Goal: Task Accomplishment & Management: Manage account settings

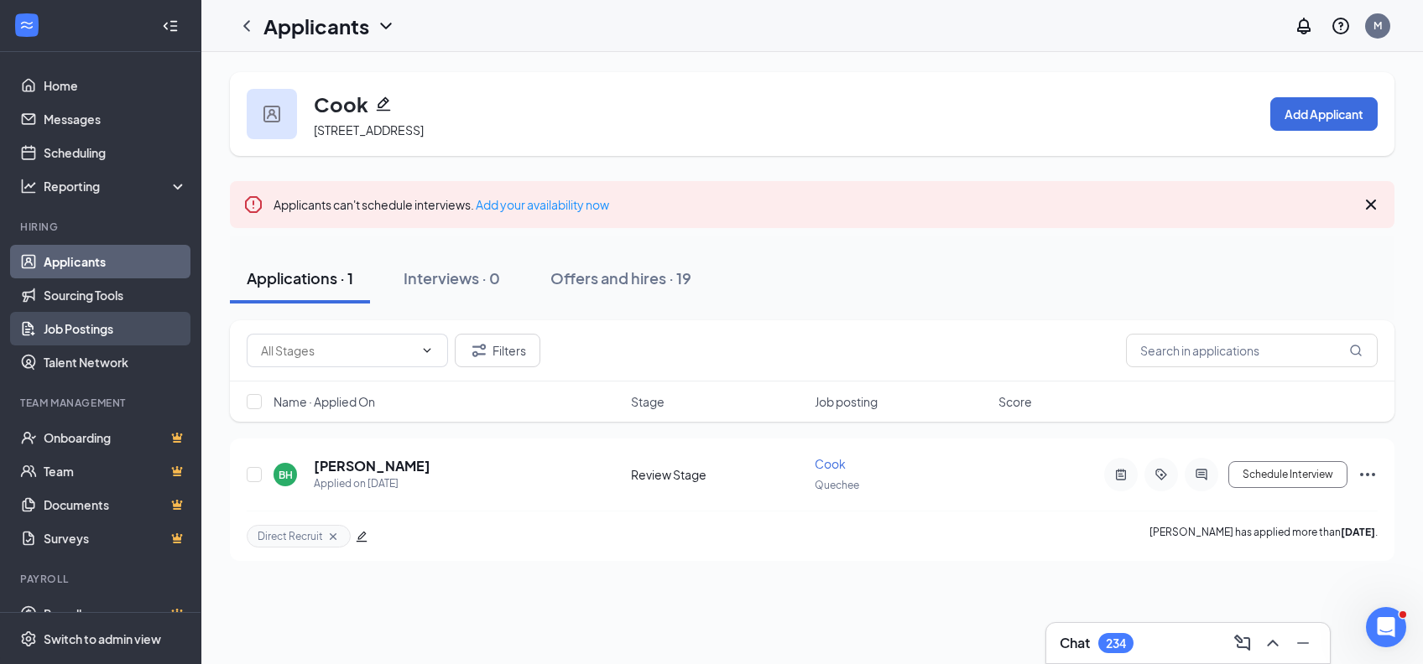
click at [85, 334] on link "Job Postings" at bounding box center [115, 329] width 143 height 34
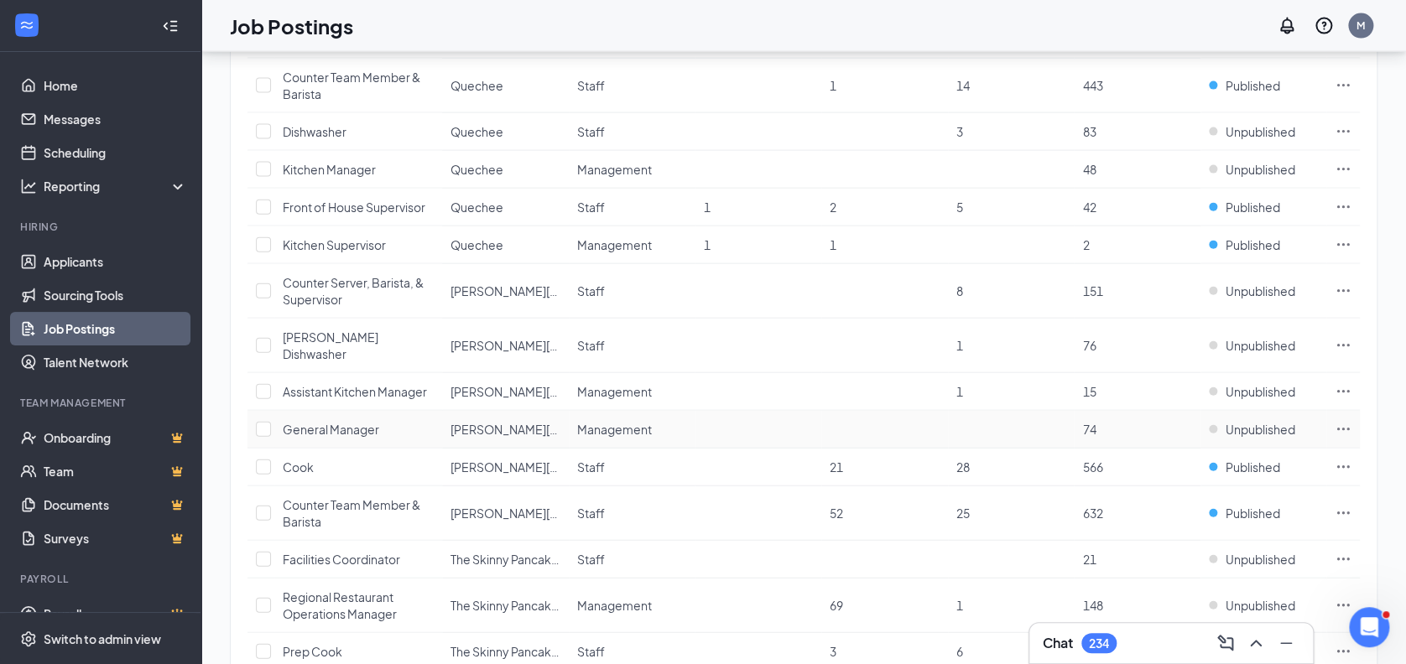
scroll to position [1865, 0]
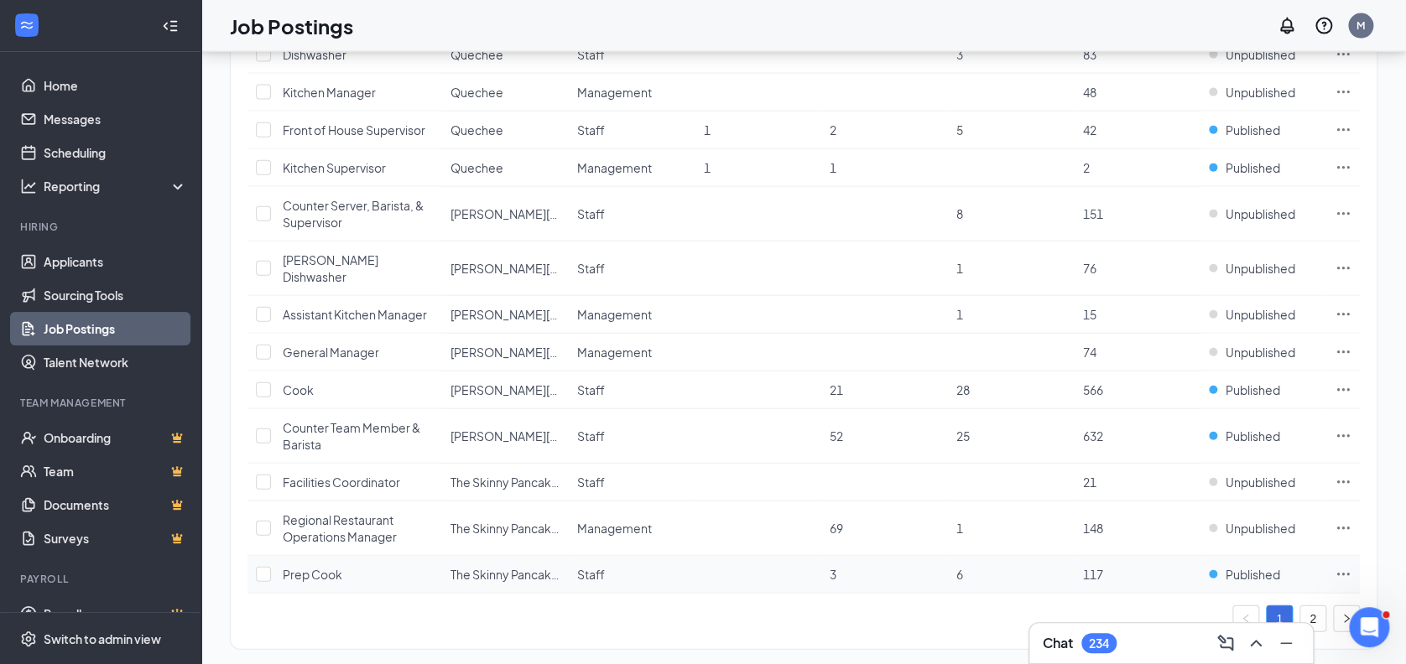
click at [1332, 556] on td at bounding box center [1343, 575] width 34 height 38
click at [1344, 566] on icon "Ellipses" at bounding box center [1343, 574] width 17 height 17
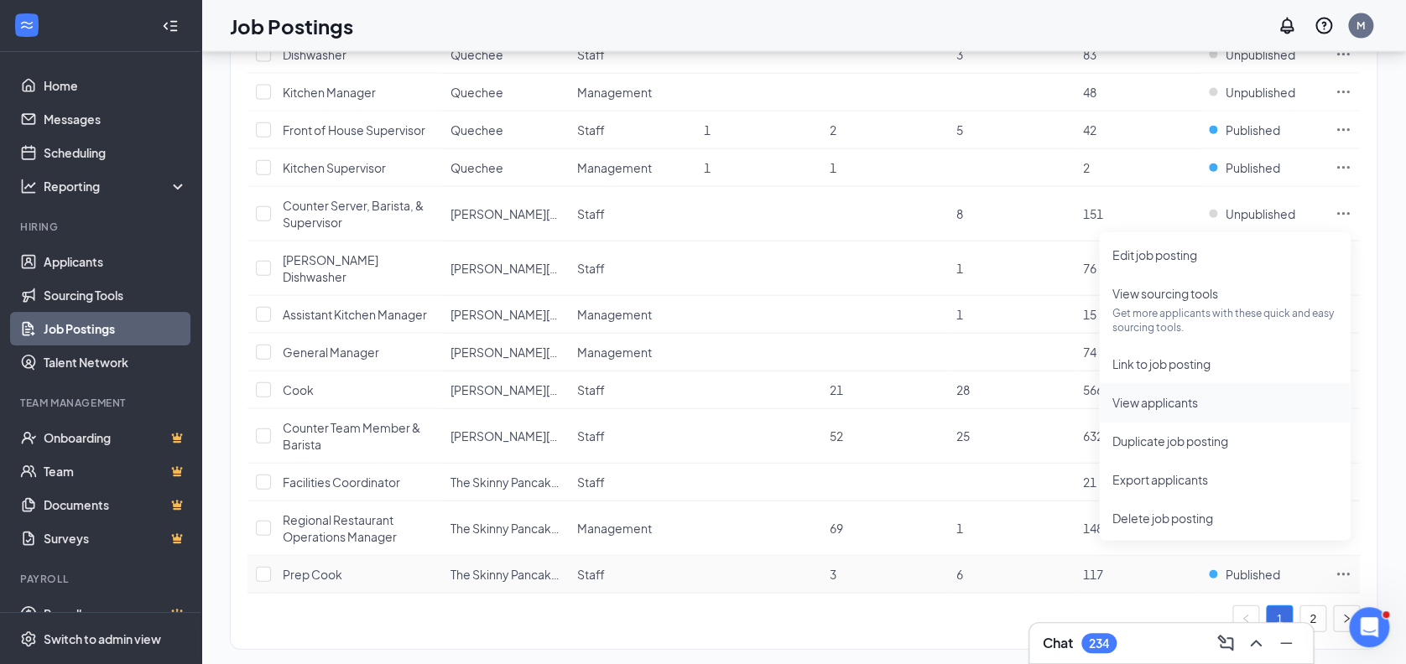
click at [1133, 400] on span "View applicants" at bounding box center [1155, 402] width 86 height 15
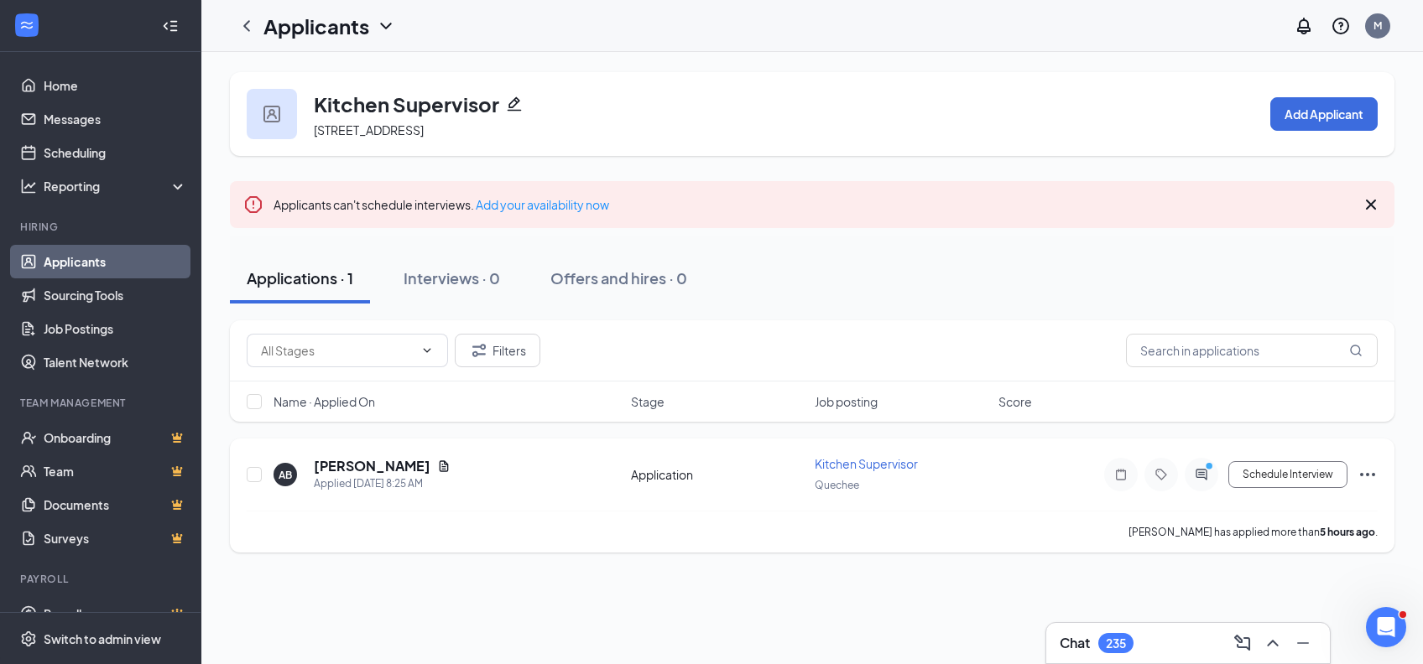
click at [1205, 481] on div at bounding box center [1201, 475] width 34 height 34
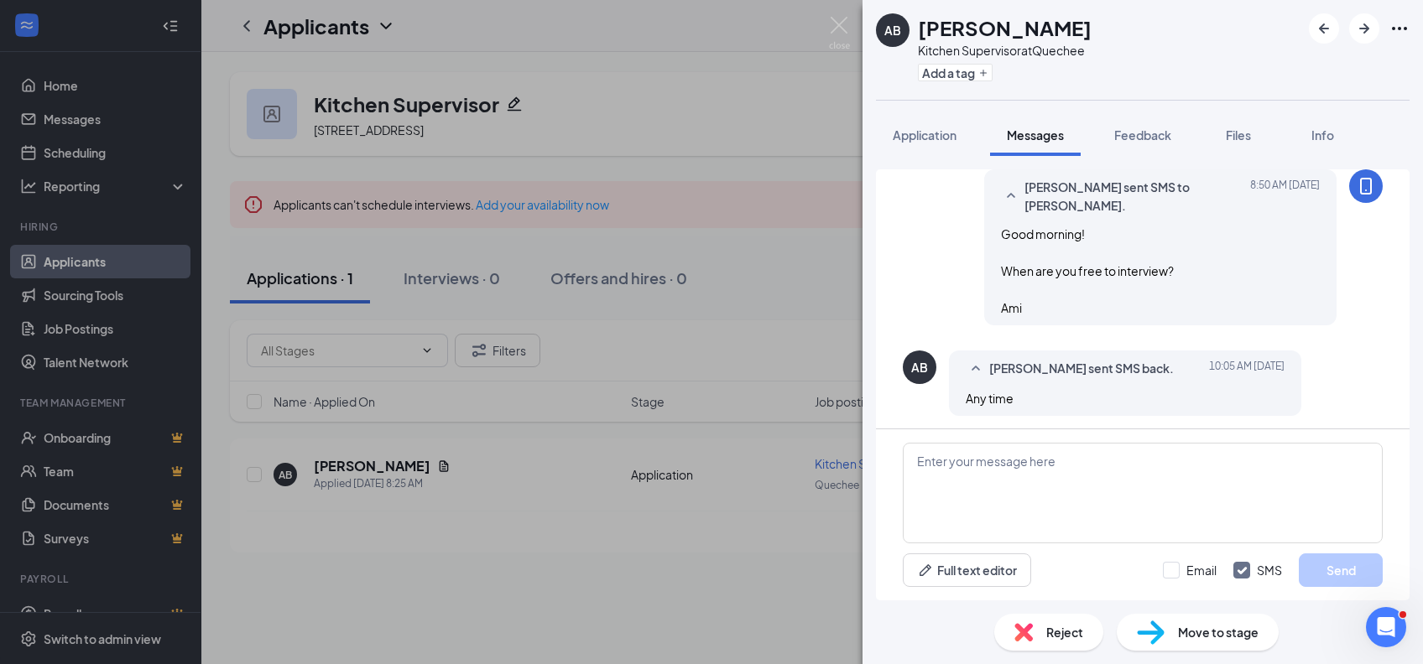
scroll to position [139, 0]
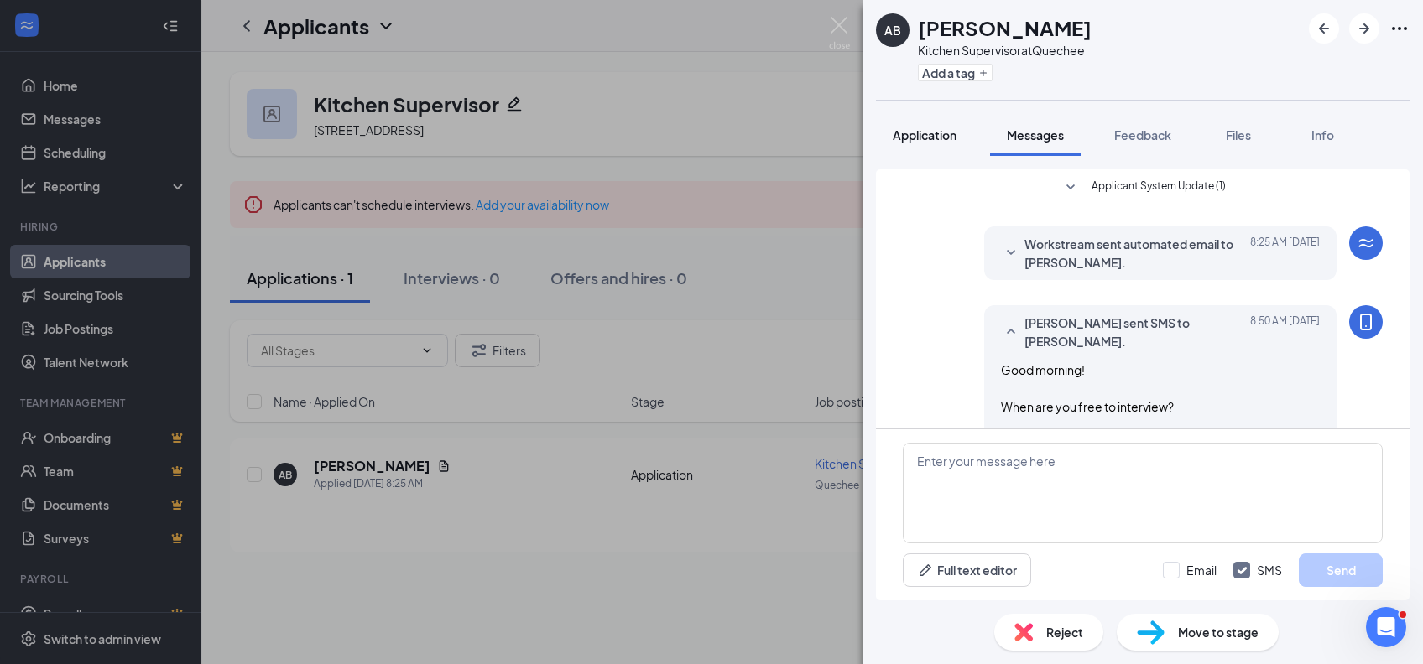
click at [929, 138] on span "Application" at bounding box center [925, 135] width 64 height 15
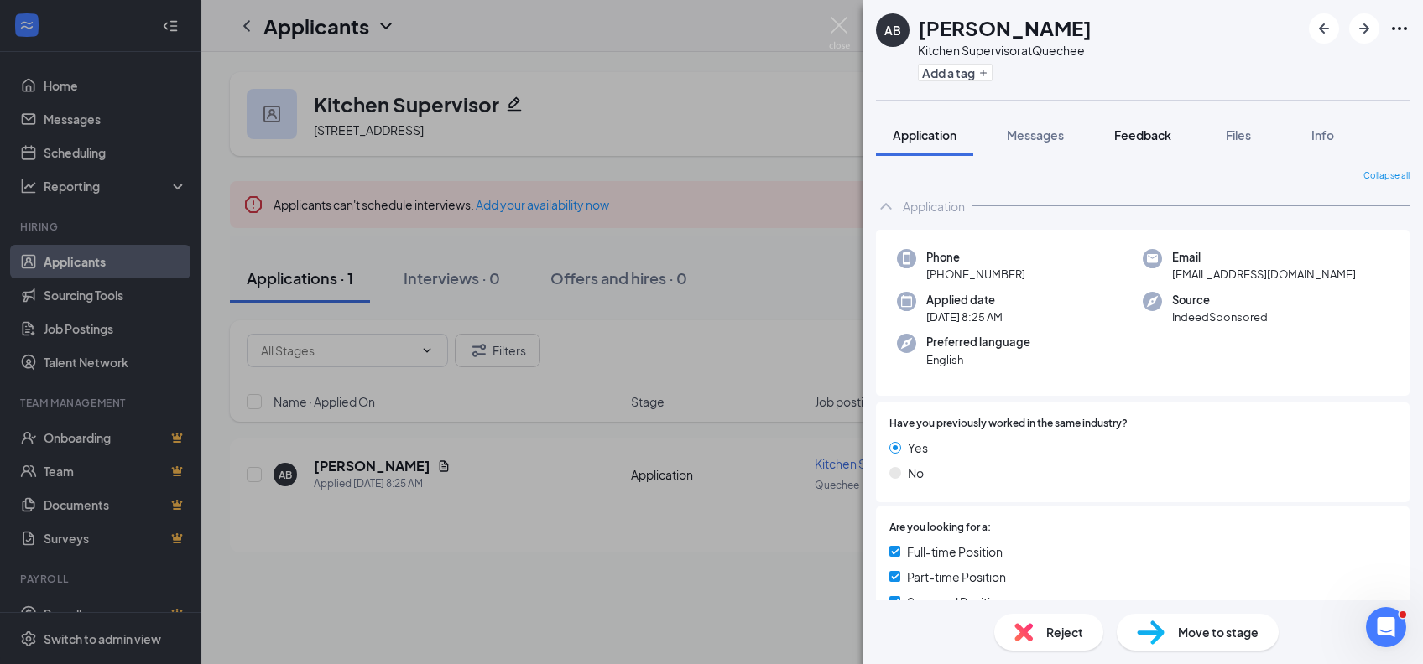
click at [1141, 138] on span "Feedback" at bounding box center [1142, 135] width 57 height 15
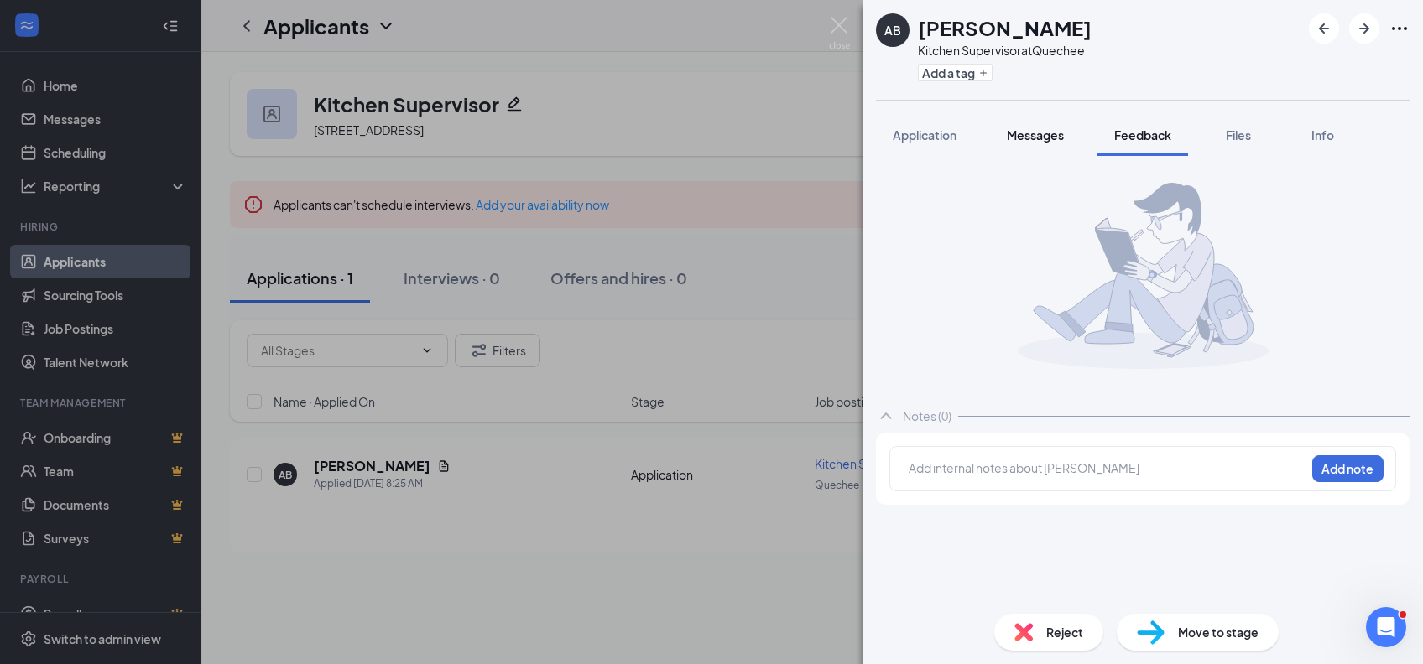
click at [1036, 144] on button "Messages" at bounding box center [1035, 135] width 91 height 42
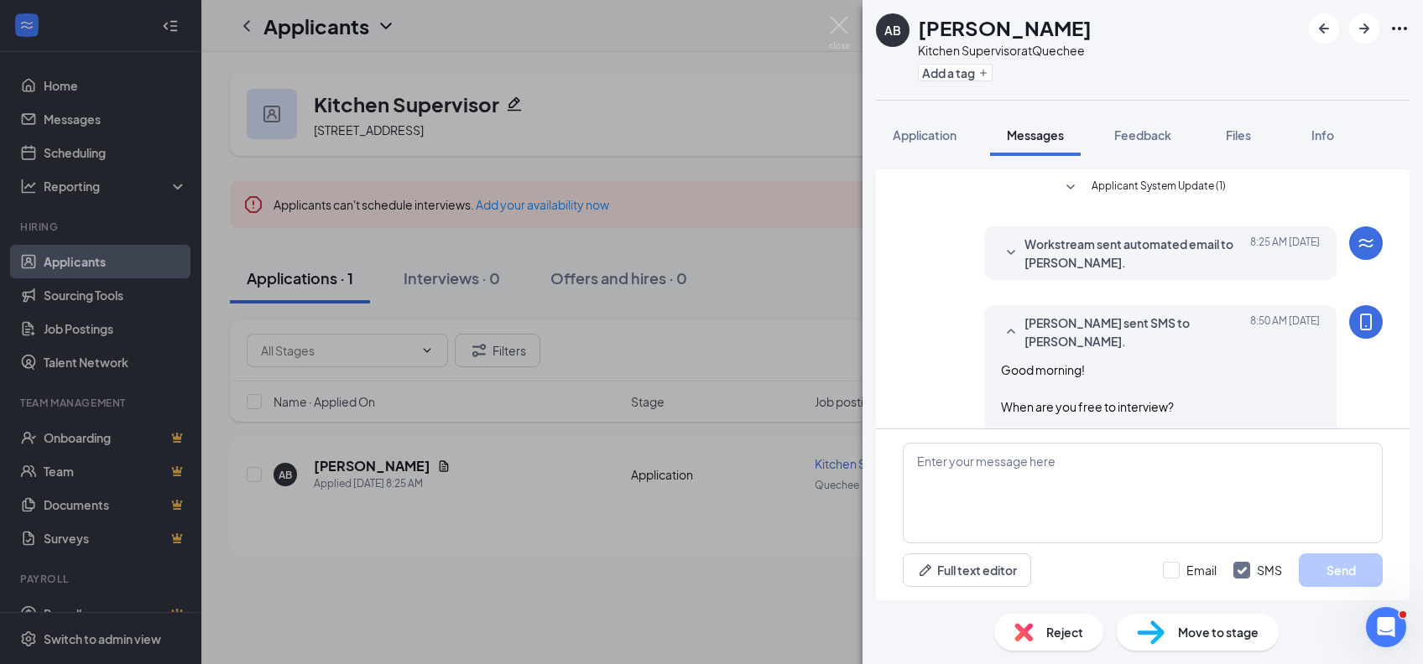
scroll to position [139, 0]
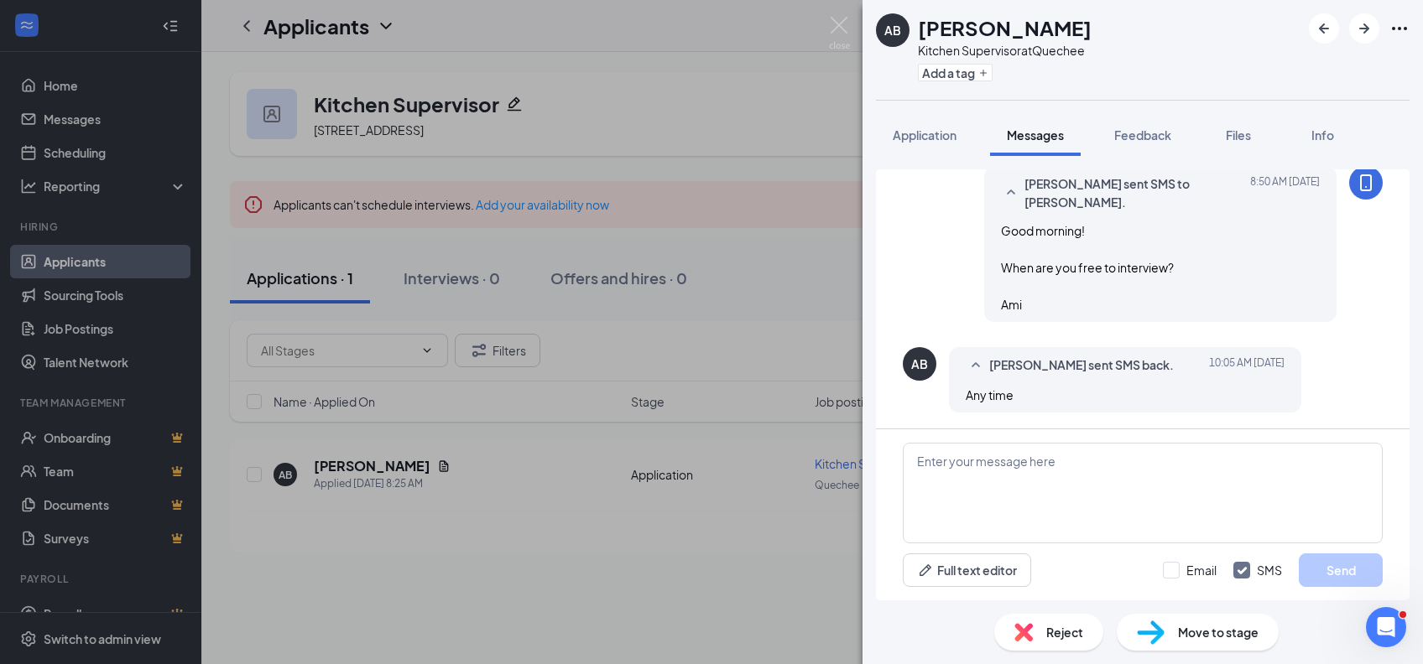
click at [450, 514] on div "AB Ayanna Banks Kitchen Supervisor at Quechee Add a tag Application Messages Fe…" at bounding box center [711, 332] width 1423 height 664
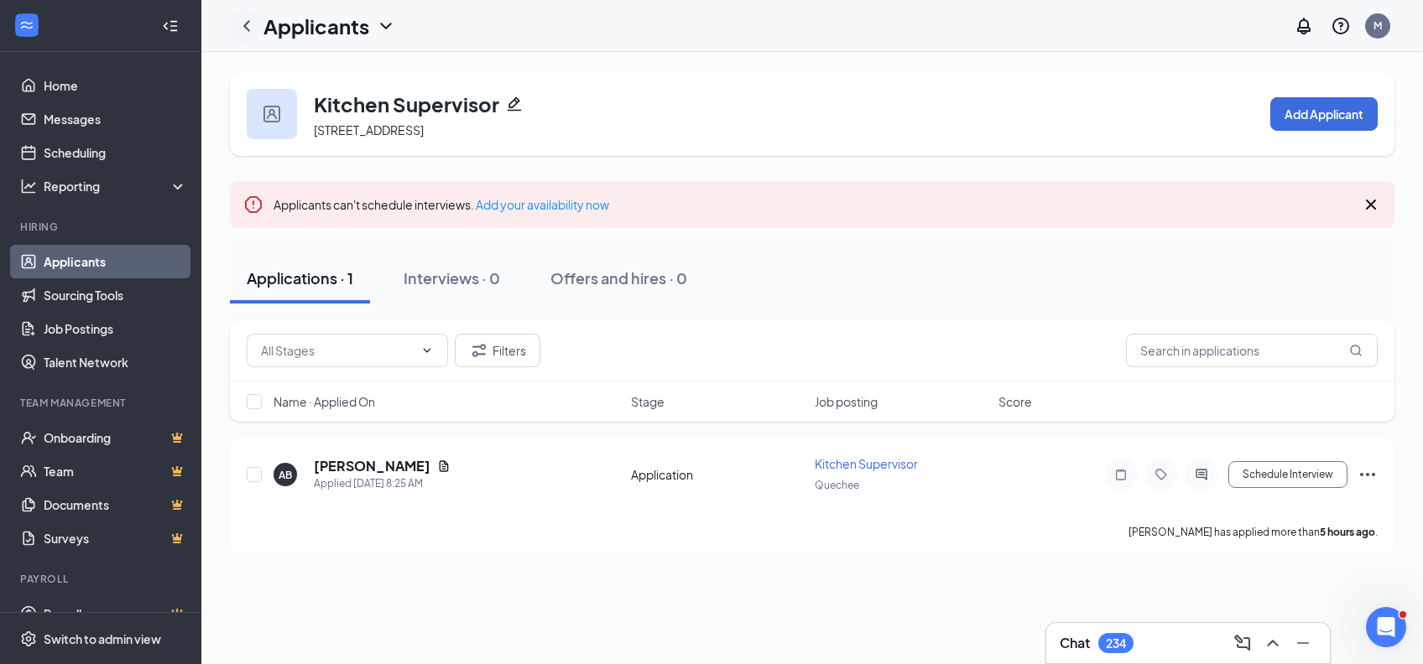
click at [241, 18] on icon "ChevronLeft" at bounding box center [247, 26] width 20 height 20
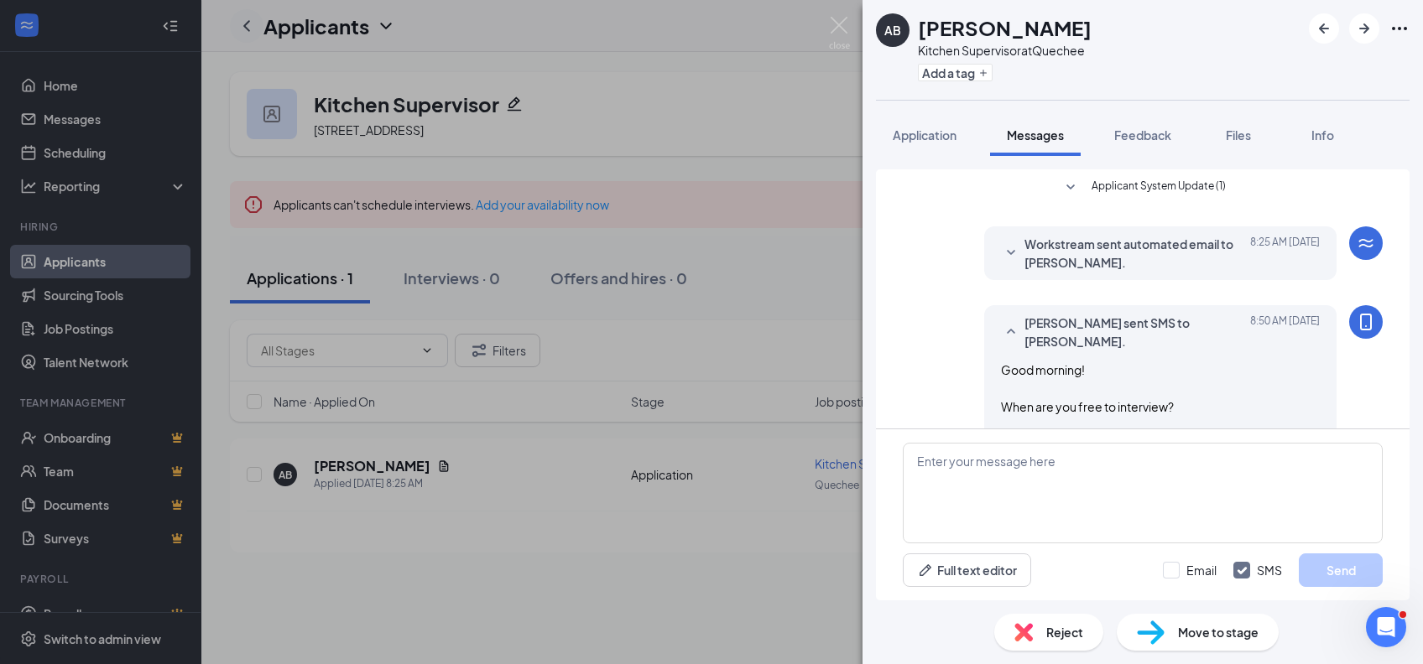
scroll to position [139, 0]
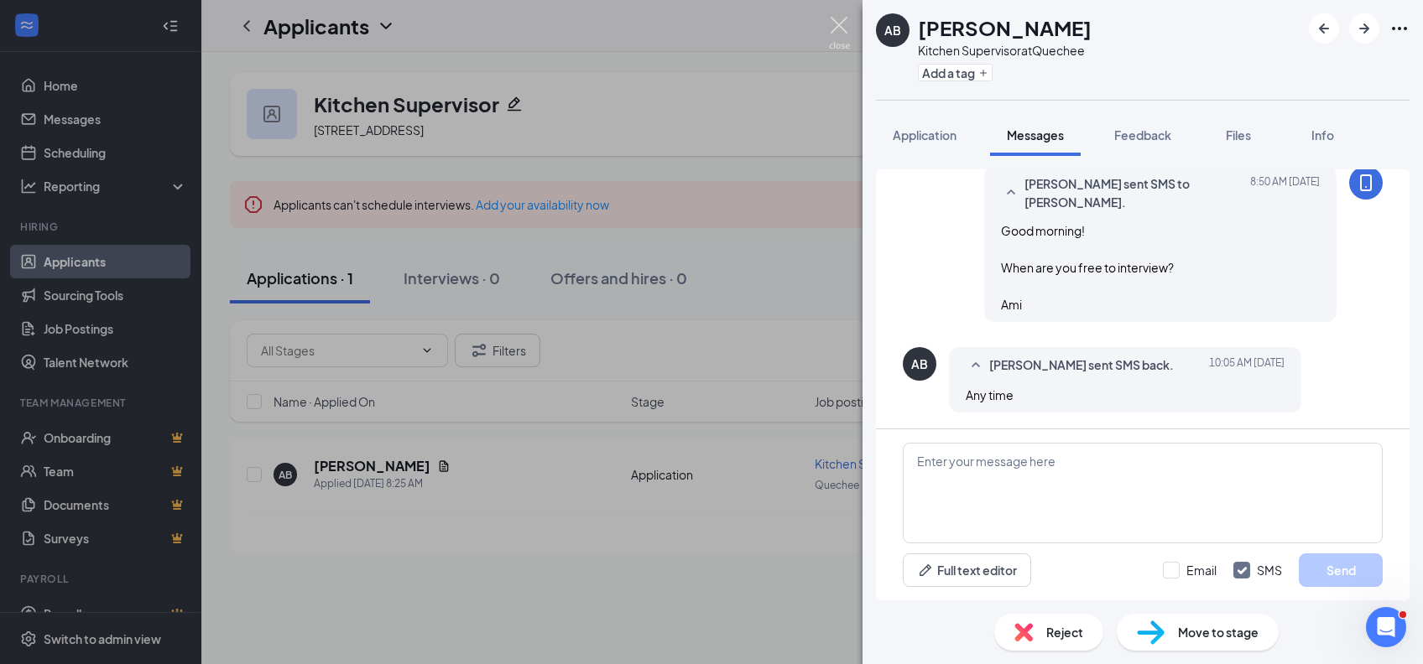
click at [843, 29] on img at bounding box center [839, 33] width 21 height 33
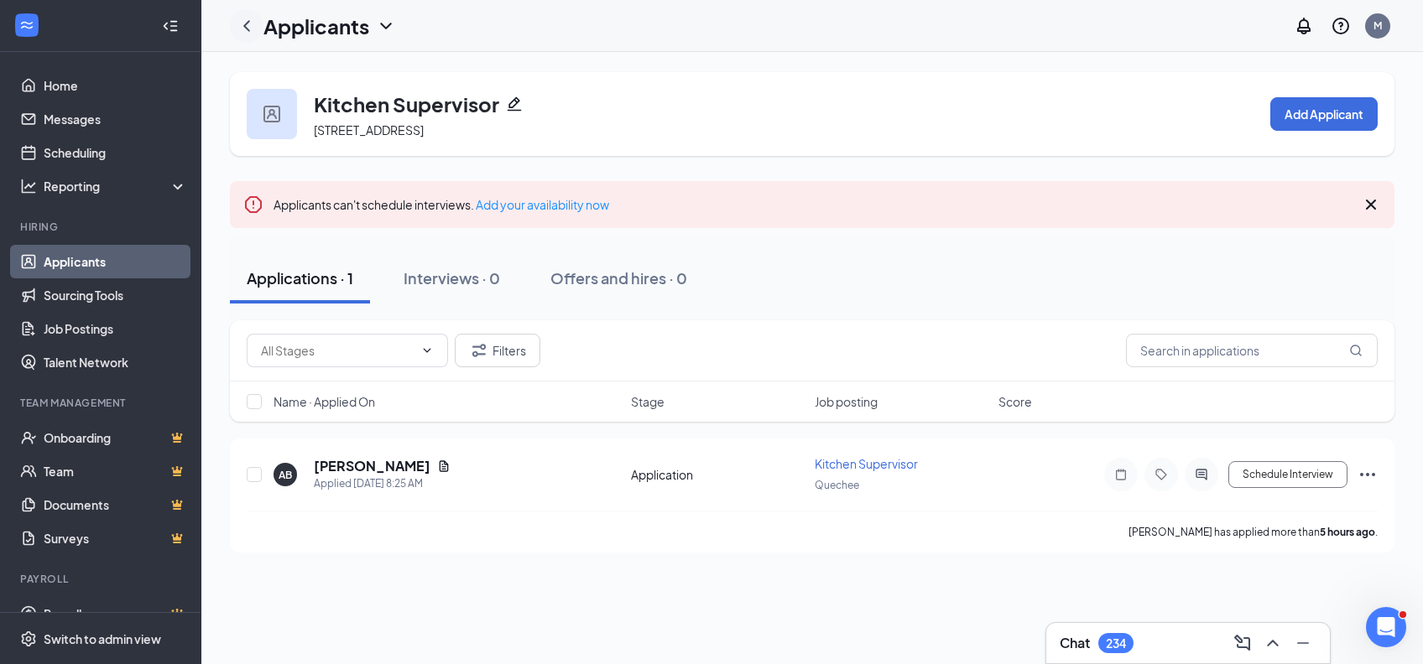
click at [246, 27] on icon "ChevronLeft" at bounding box center [246, 25] width 7 height 11
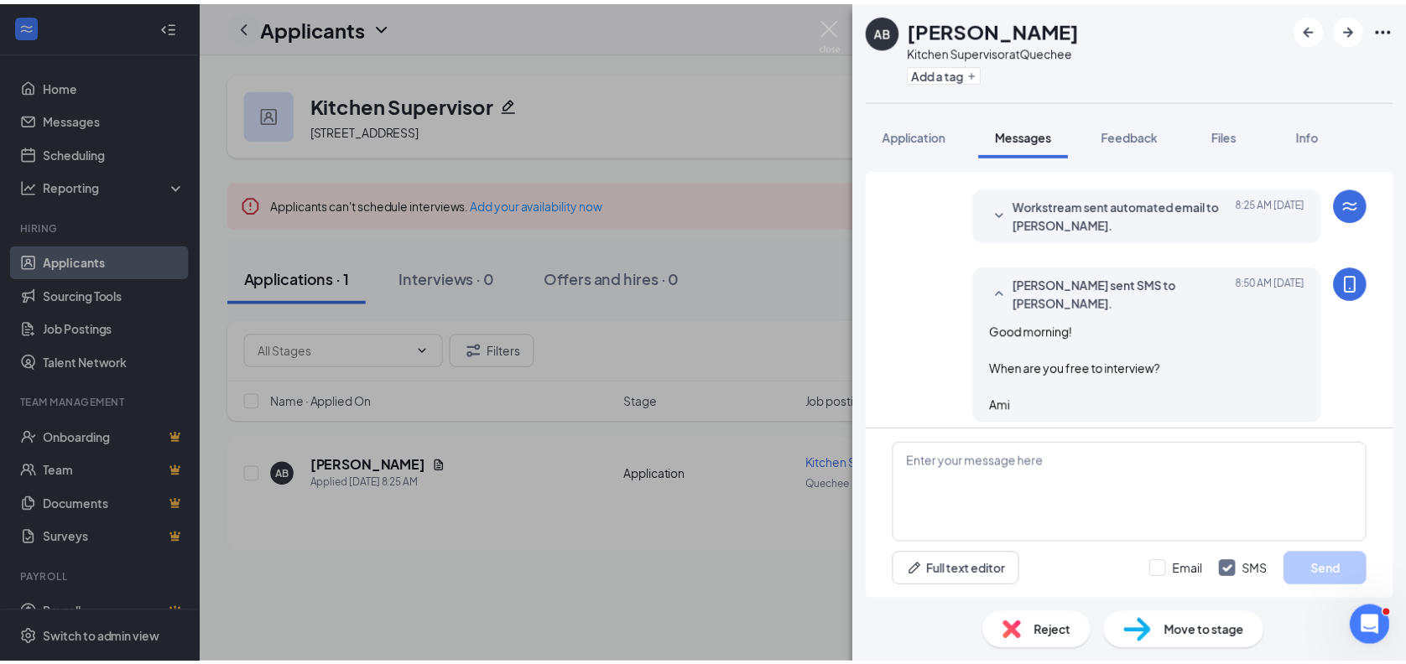
scroll to position [139, 0]
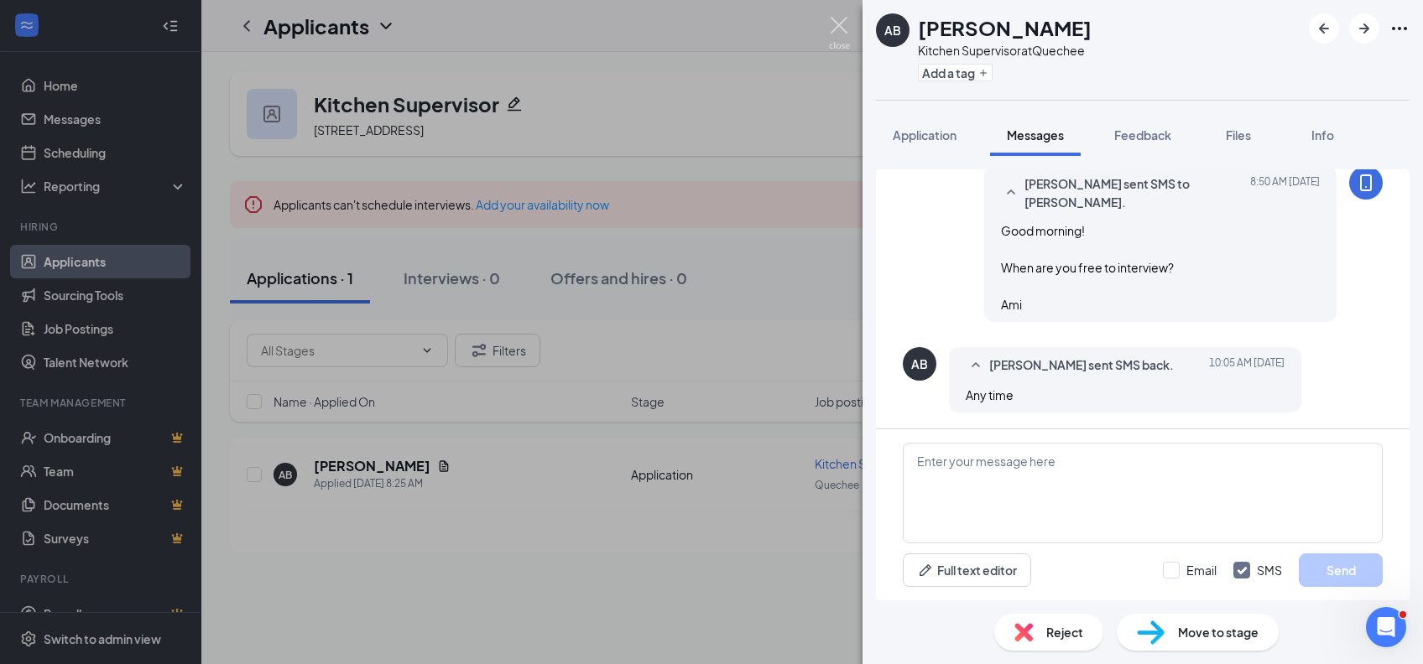
click at [835, 26] on img at bounding box center [839, 33] width 21 height 33
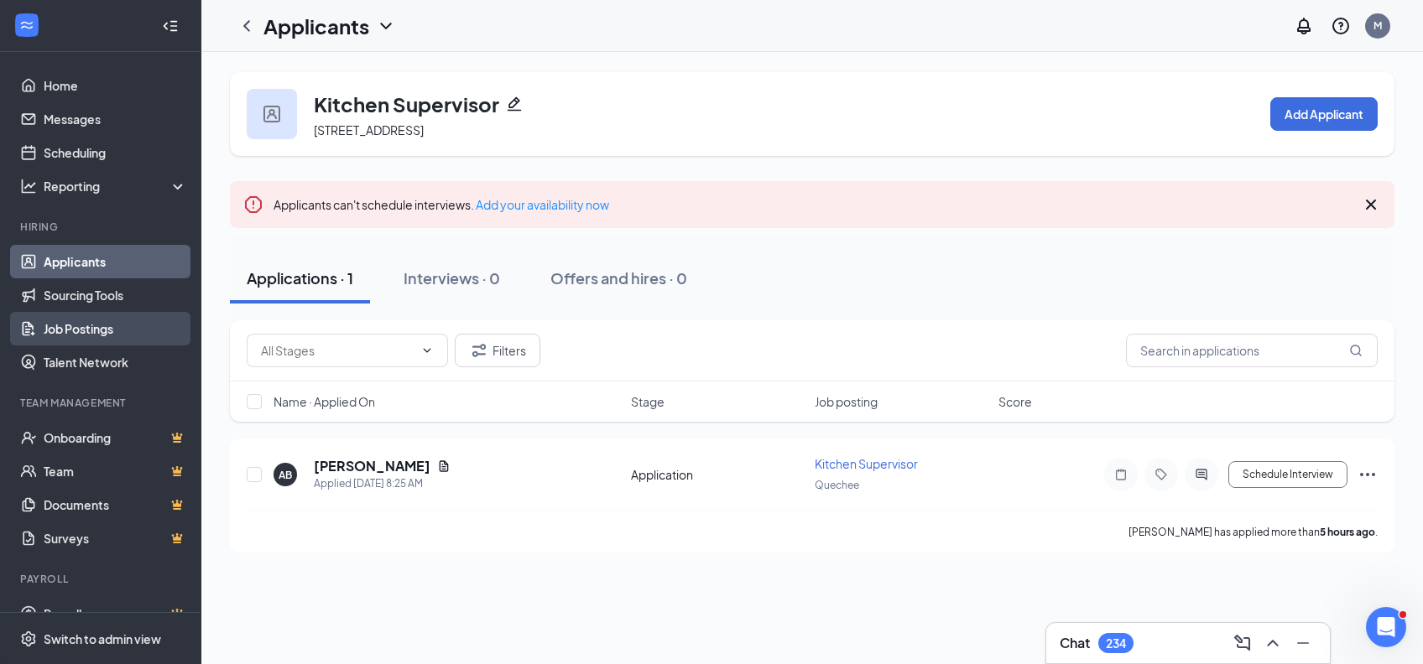
click at [97, 326] on link "Job Postings" at bounding box center [115, 329] width 143 height 34
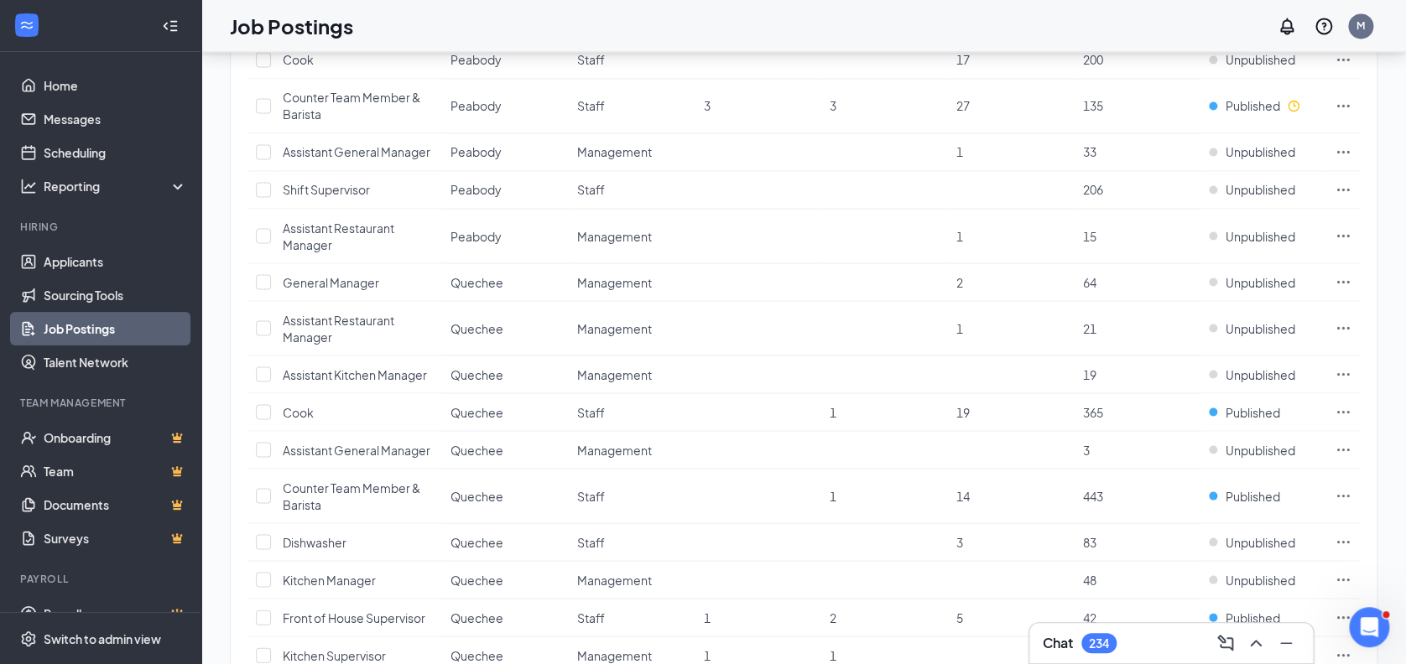
scroll to position [1596, 0]
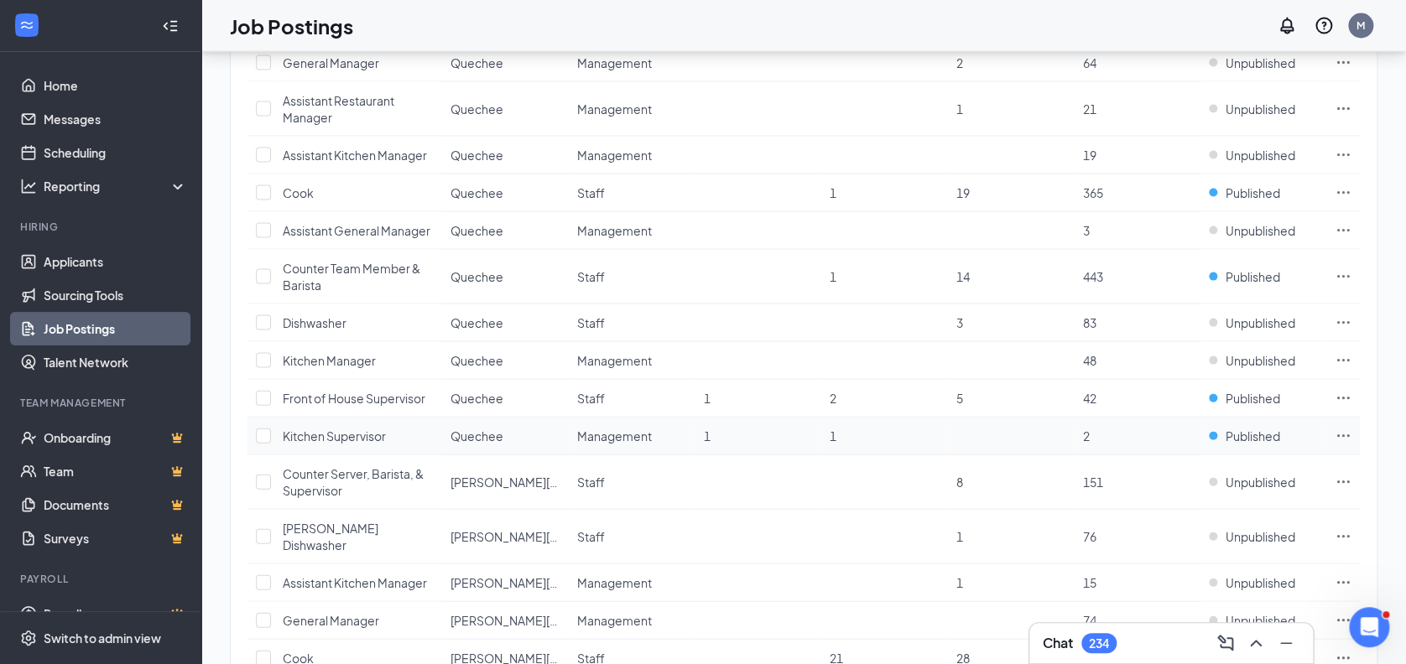
click at [1341, 433] on icon "Ellipses" at bounding box center [1343, 436] width 17 height 17
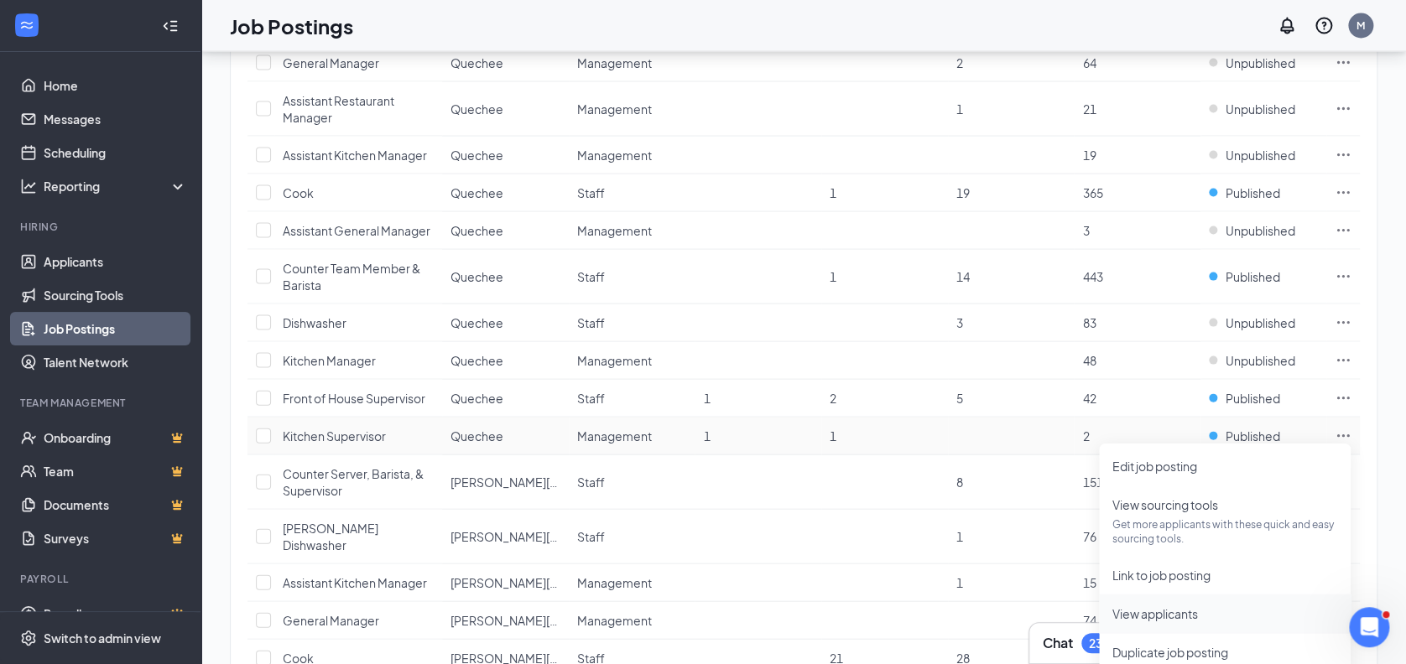
click at [1155, 617] on span "View applicants" at bounding box center [1155, 613] width 86 height 15
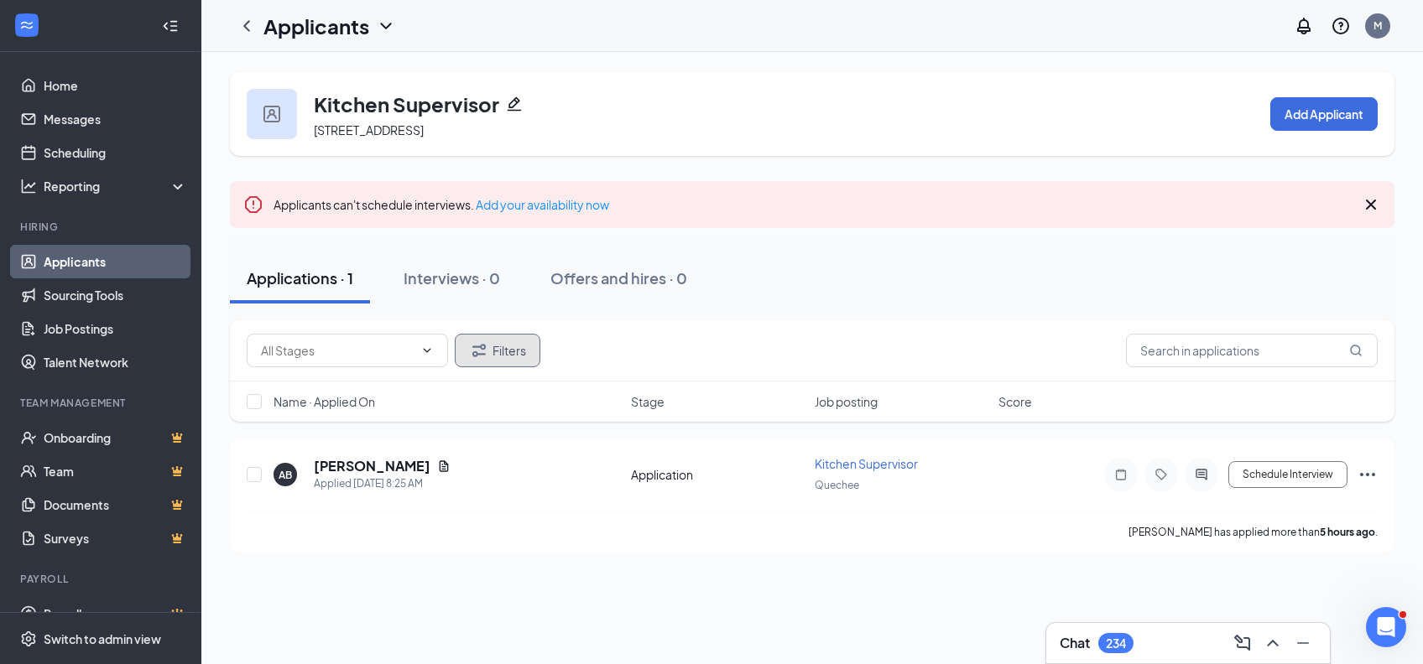
click at [521, 352] on button "Filters" at bounding box center [498, 351] width 86 height 34
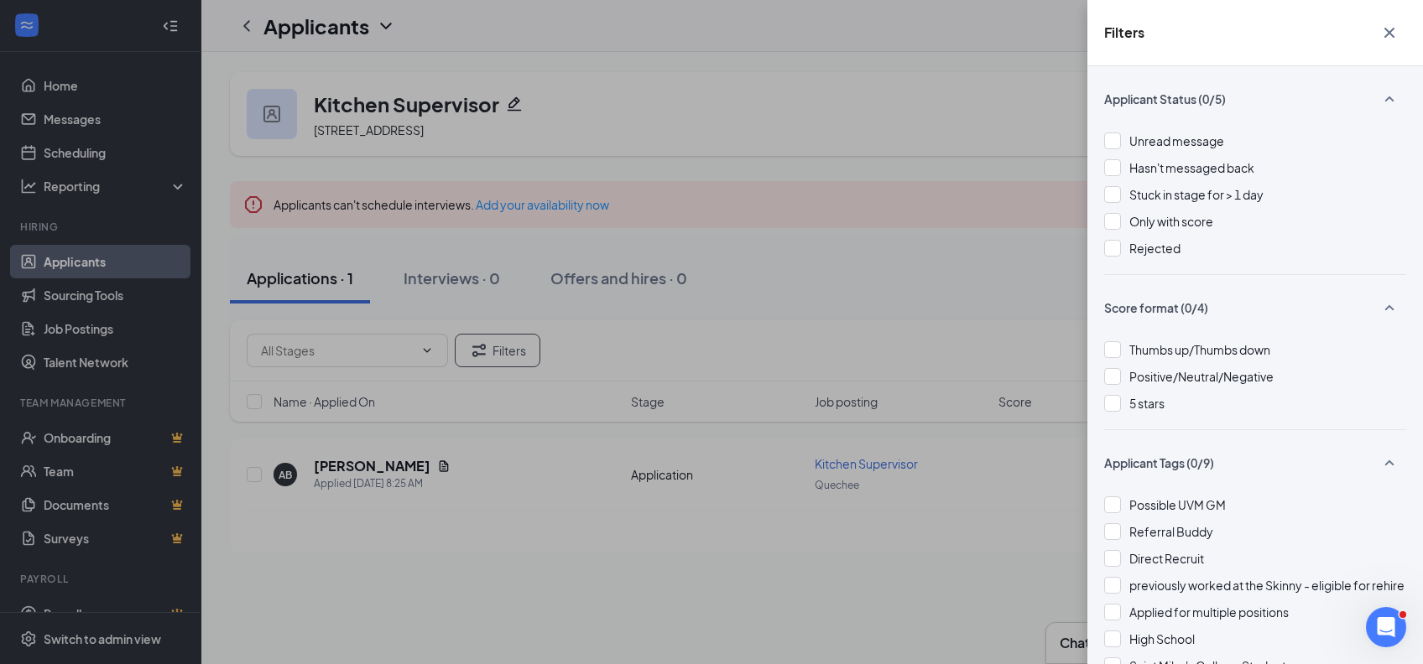
click at [1113, 250] on div at bounding box center [1112, 248] width 17 height 17
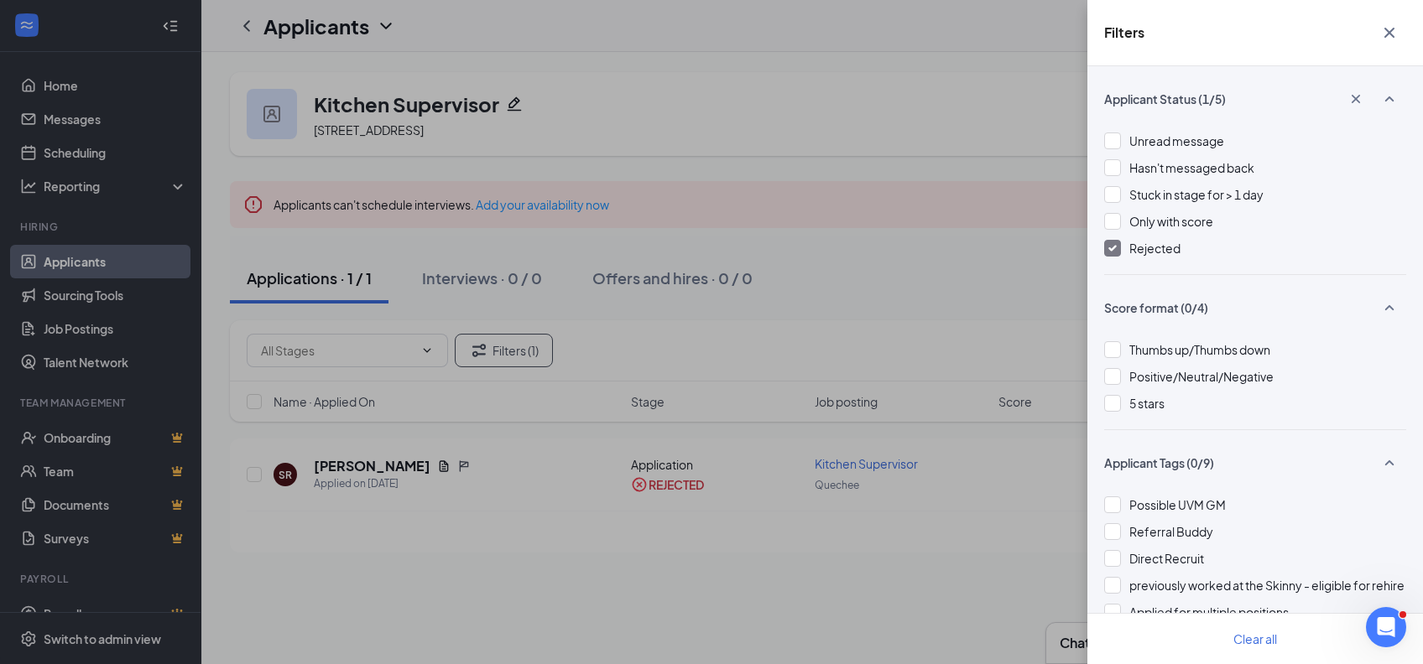
click at [1386, 32] on icon "Cross" at bounding box center [1389, 33] width 20 height 20
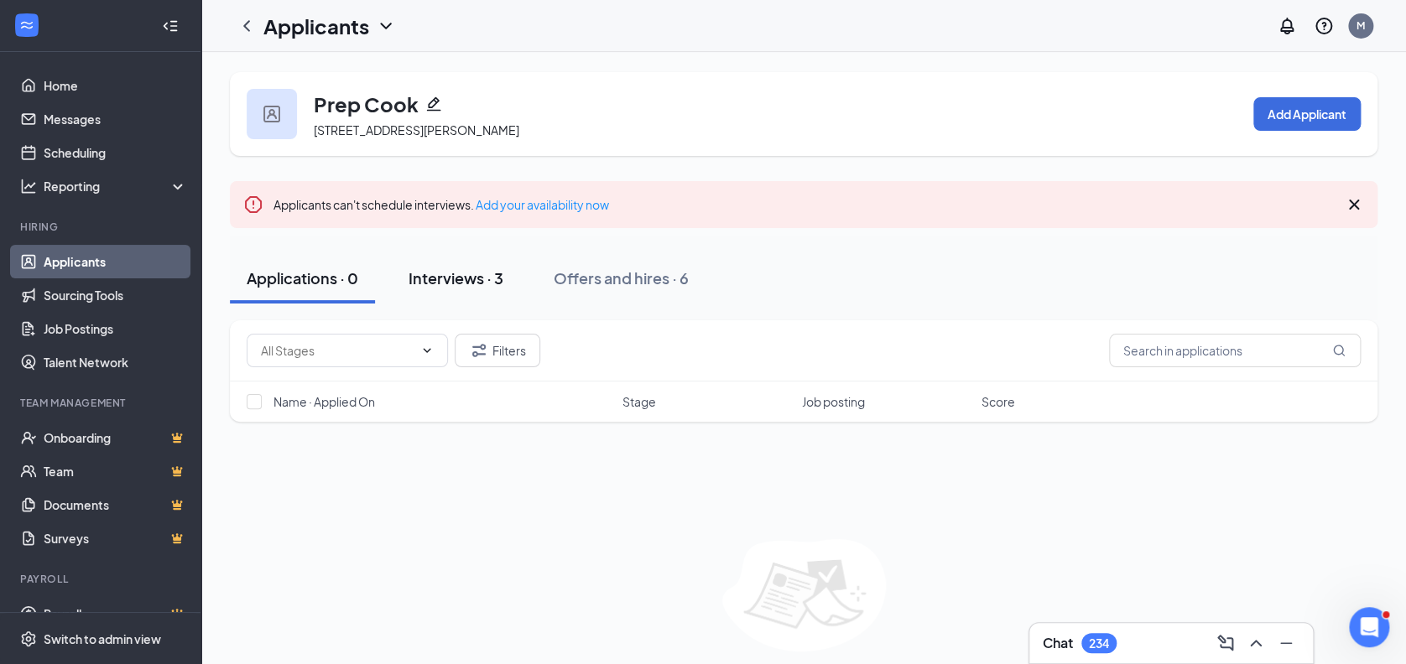
click at [458, 283] on div "Interviews · 3" at bounding box center [456, 278] width 95 height 21
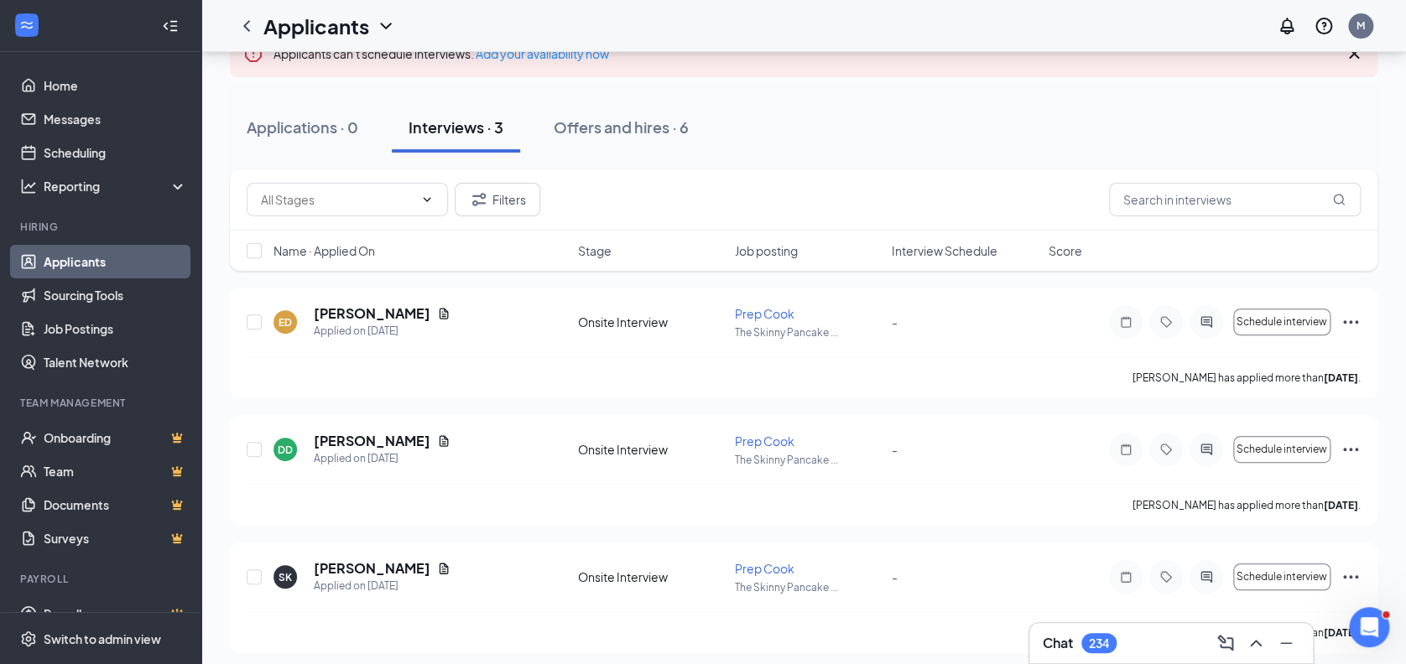
scroll to position [159, 0]
